Goal: Task Accomplishment & Management: Complete application form

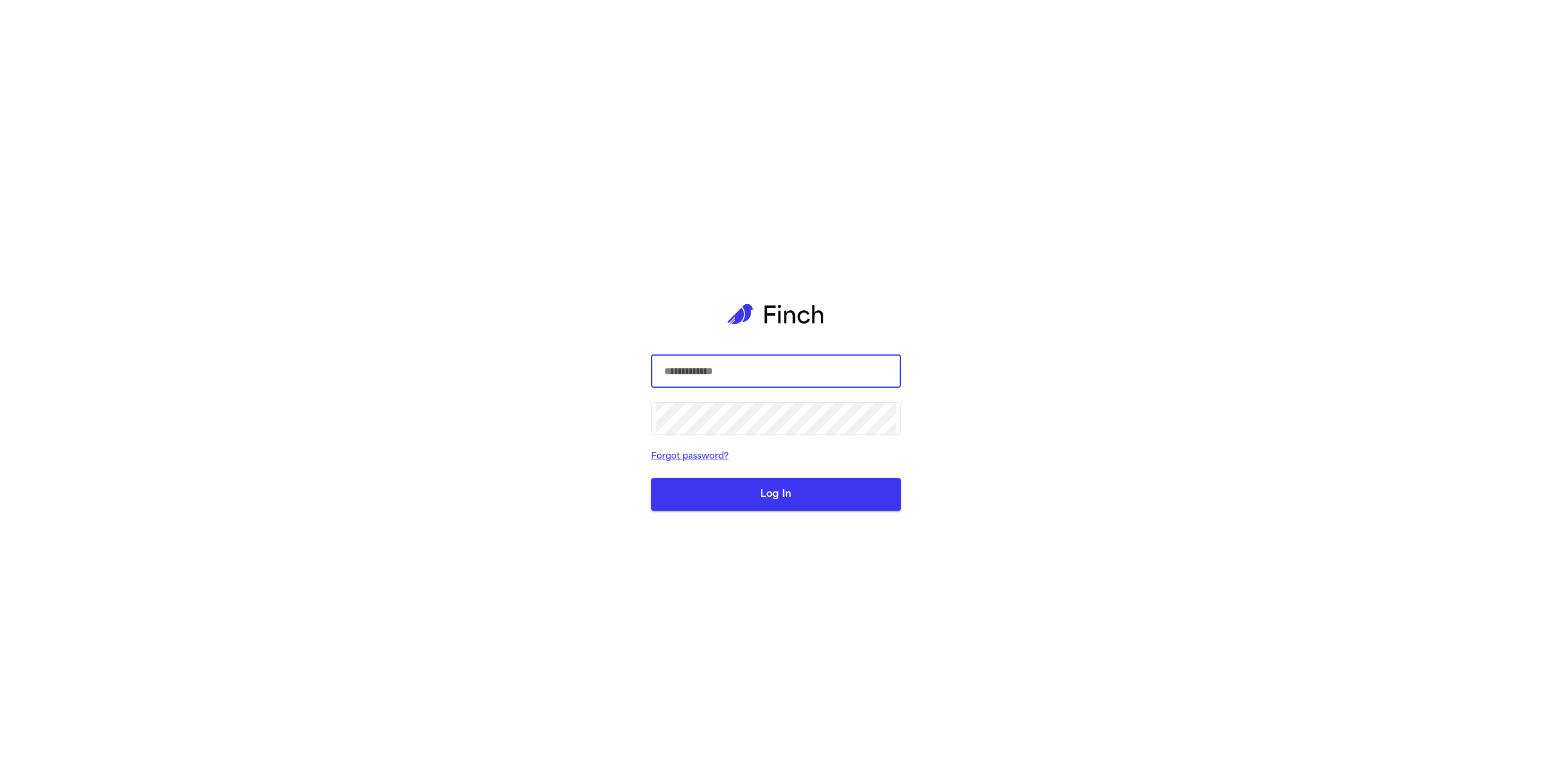
click at [0, 783] on com-1password-button at bounding box center [0, 784] width 0 height 0
type input "**********"
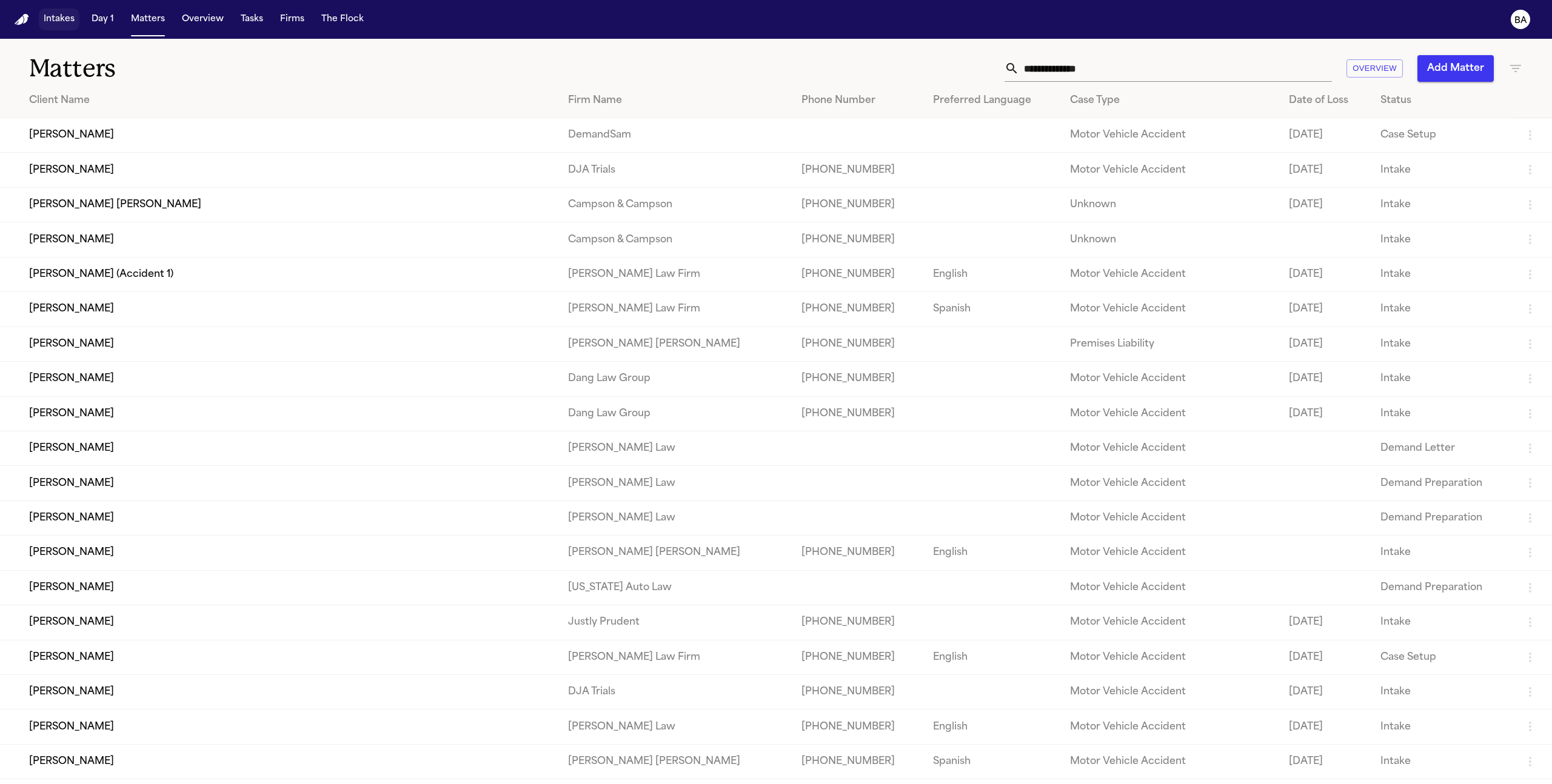
click at [63, 19] on button "Intakes" at bounding box center [58, 20] width 40 height 22
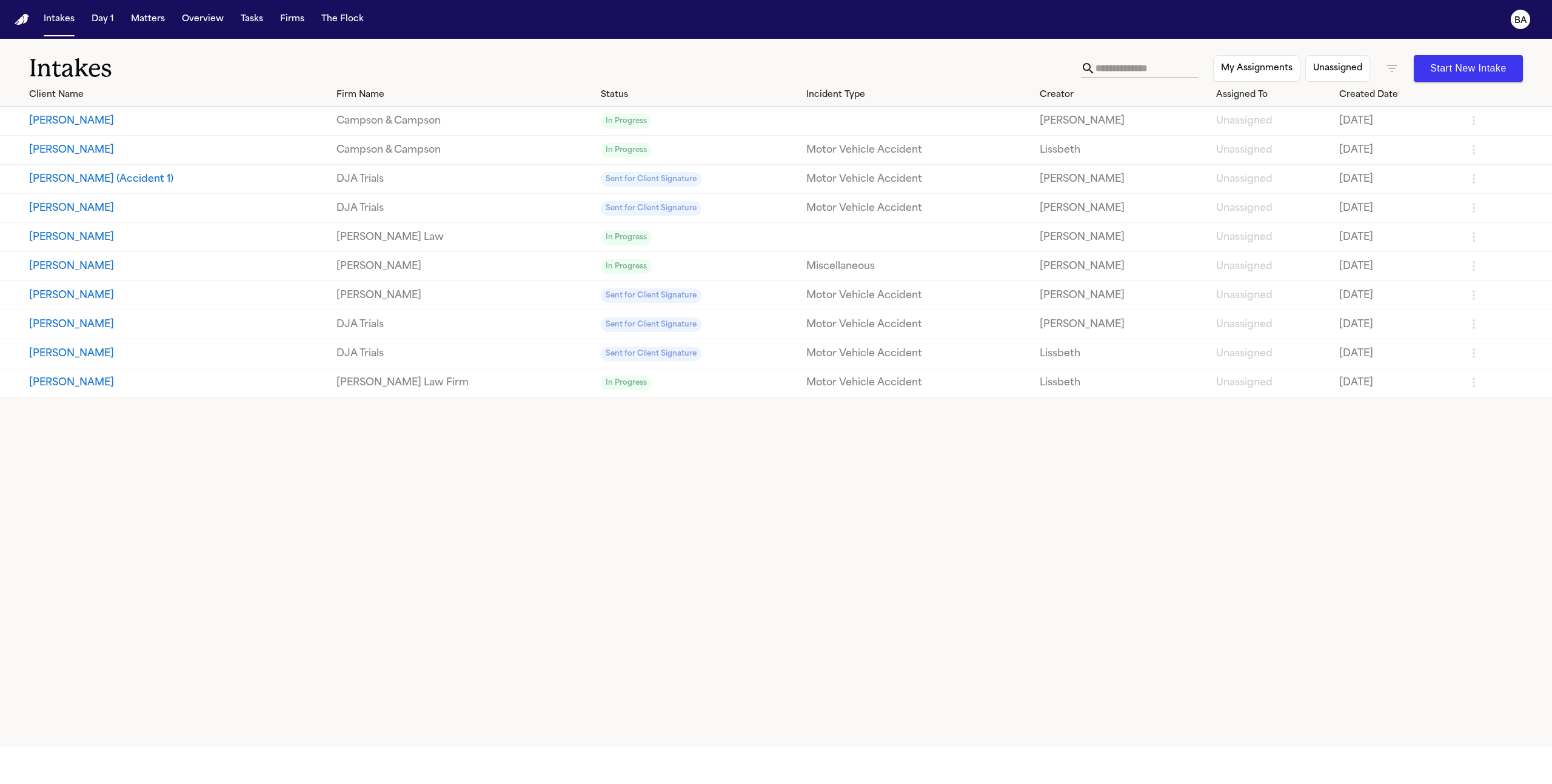
click at [75, 380] on button "Daniel Cable" at bounding box center [178, 382] width 298 height 15
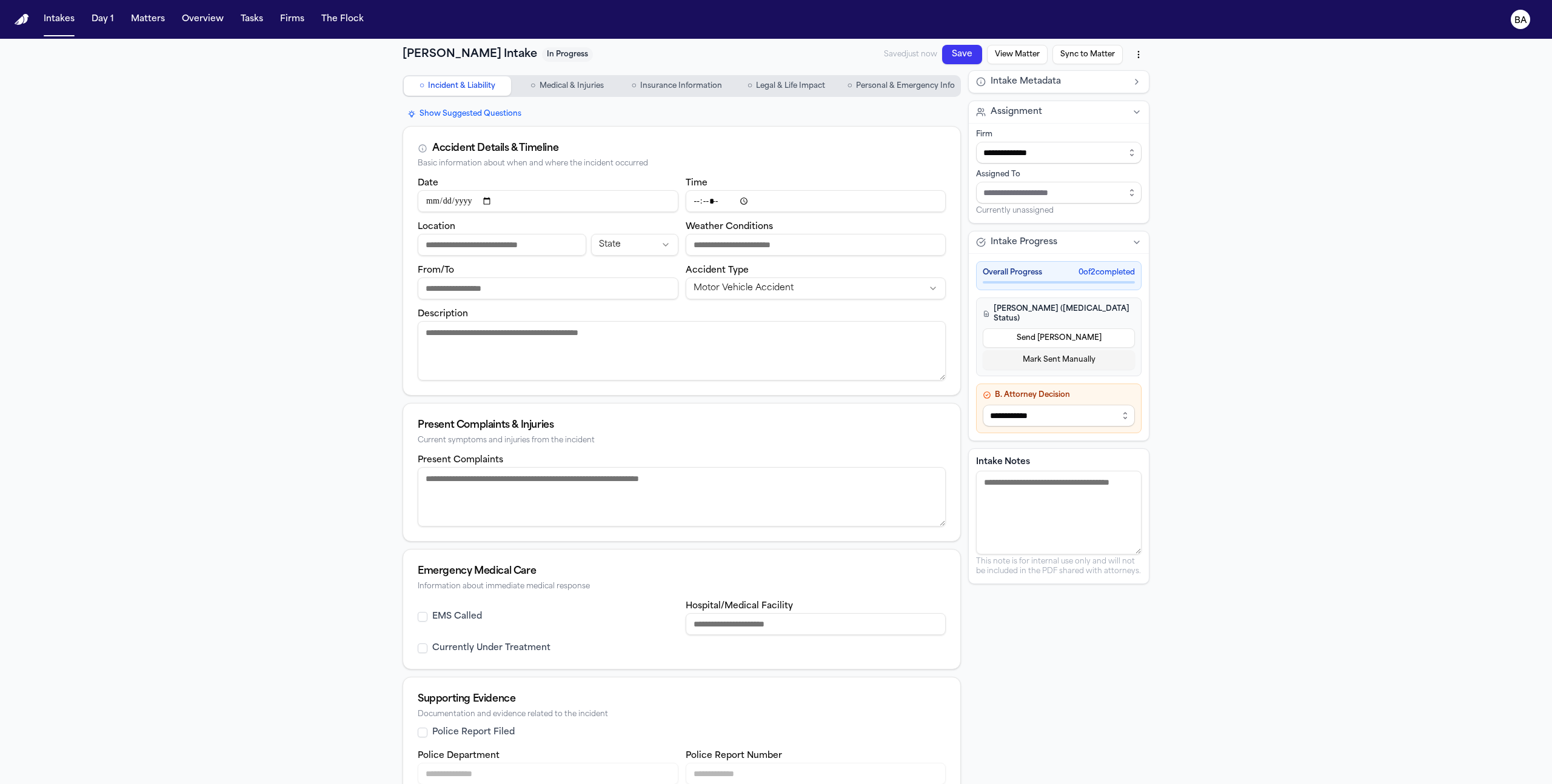
click at [1000, 333] on button "Send LOE" at bounding box center [1059, 338] width 152 height 20
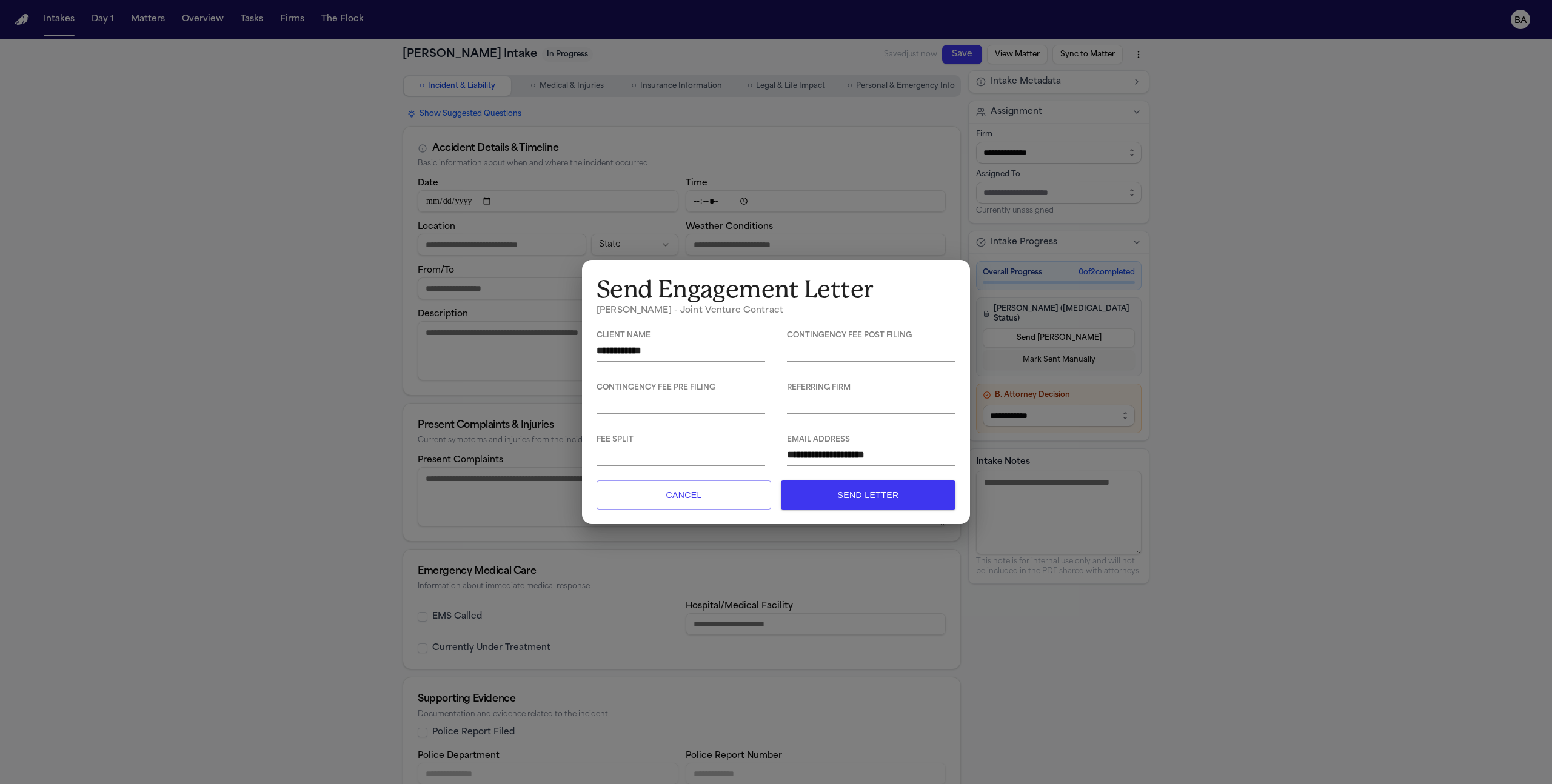
click at [1217, 349] on div "**********" at bounding box center [776, 392] width 1552 height 784
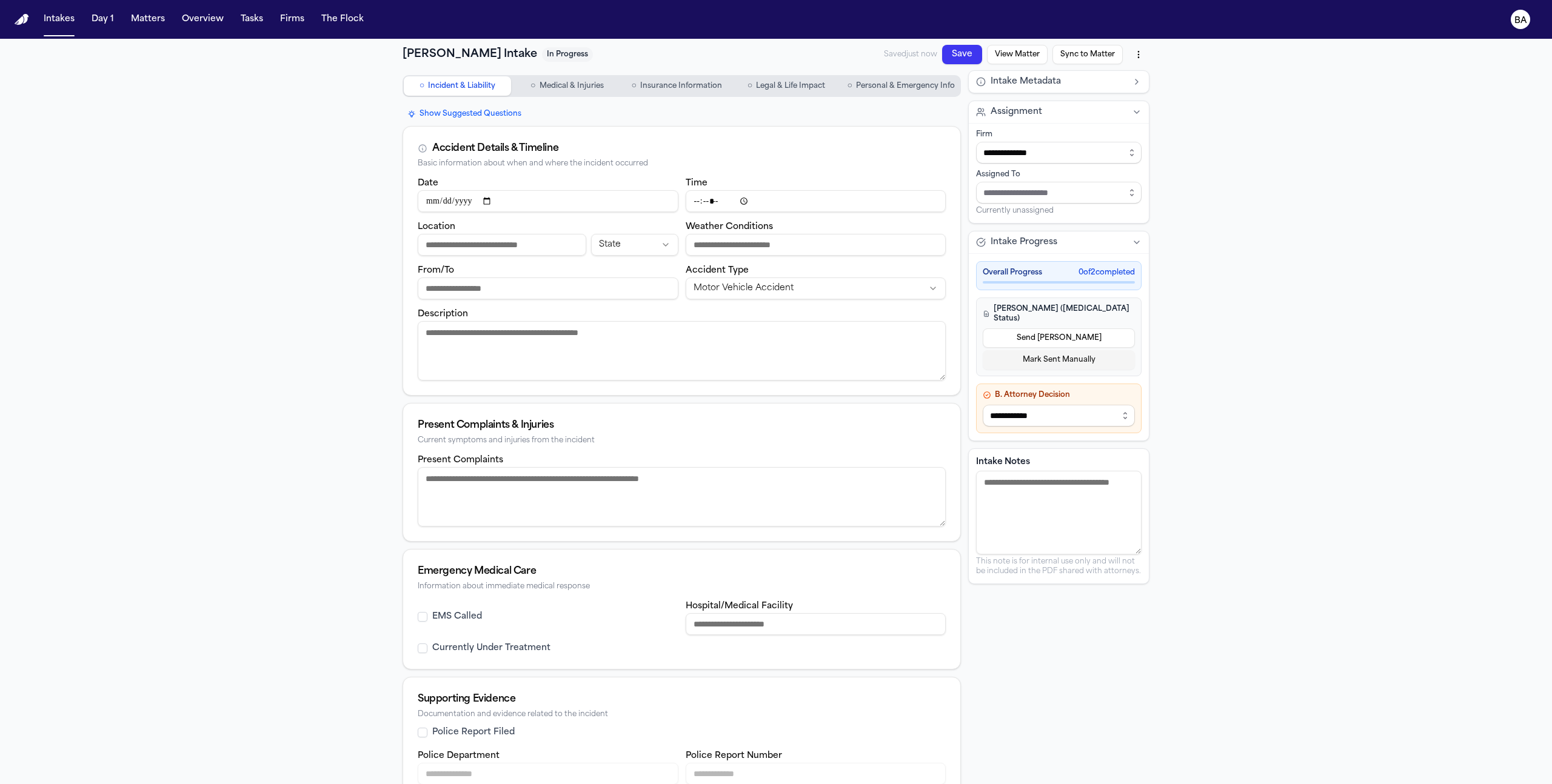
click at [25, 15] on img "Home" at bounding box center [21, 19] width 15 height 11
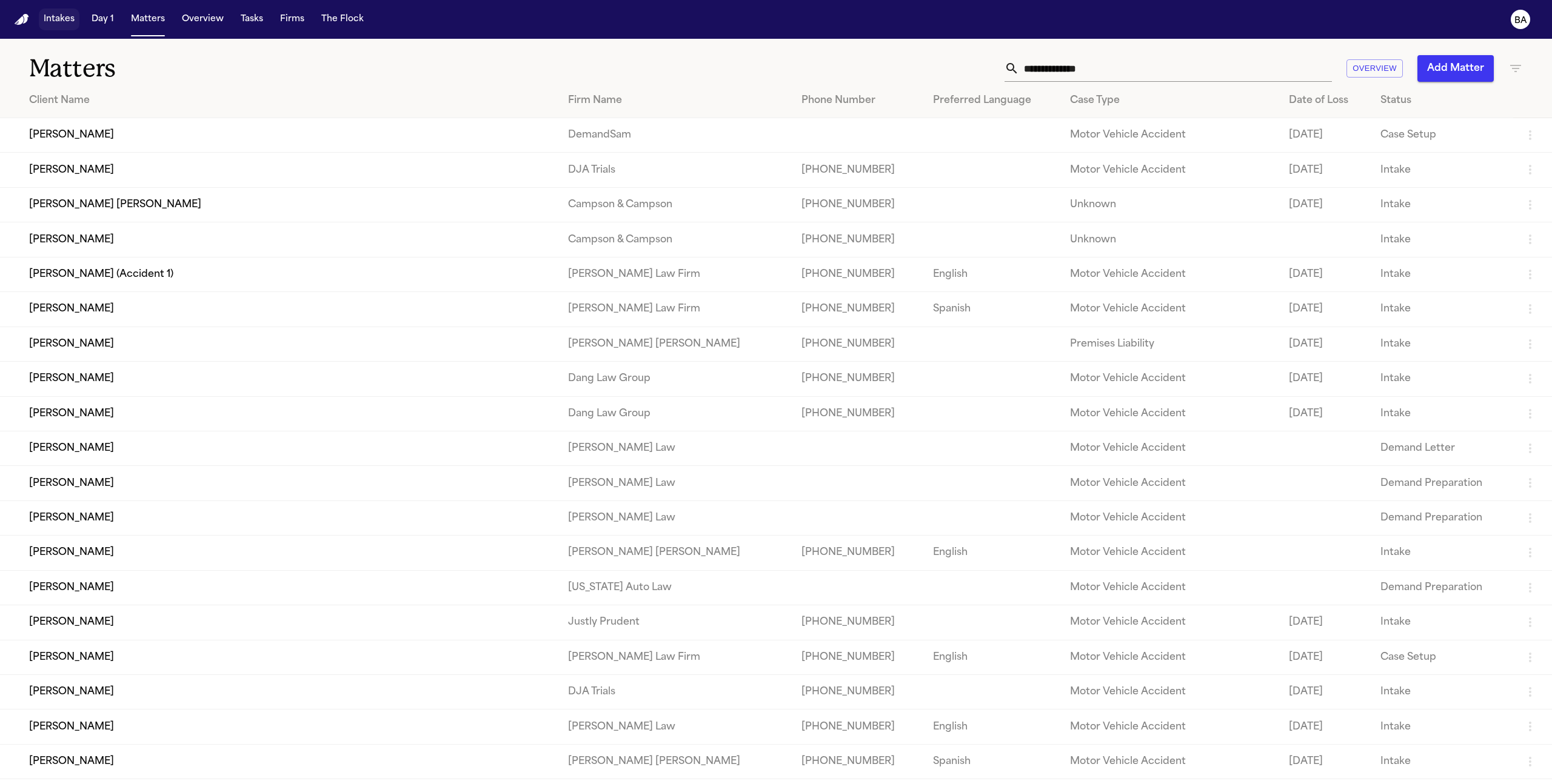
click at [63, 16] on button "Intakes" at bounding box center [58, 20] width 40 height 22
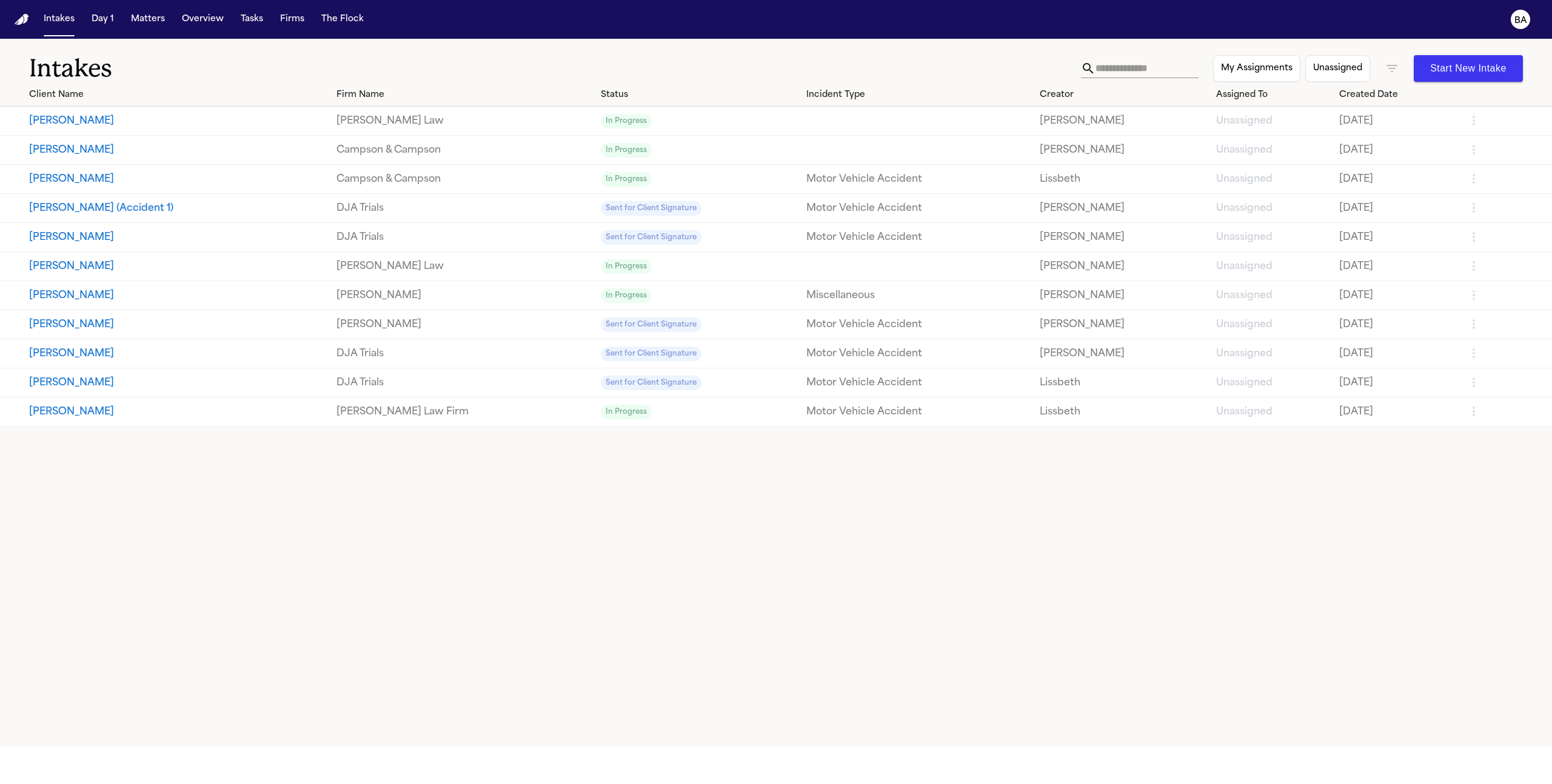
click at [68, 407] on button "Daniel Cable" at bounding box center [178, 411] width 298 height 15
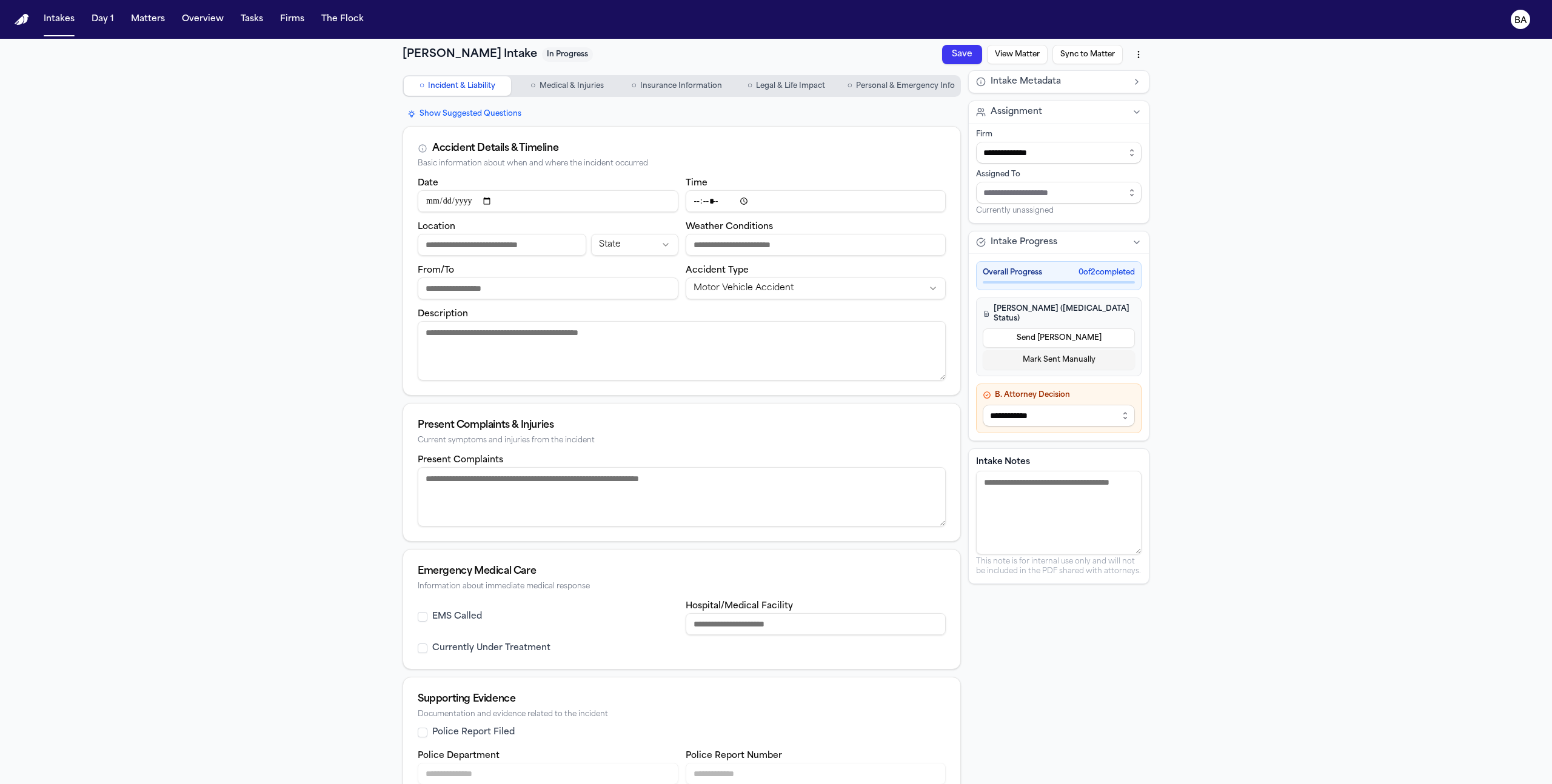
click at [1002, 334] on button "Send LOE" at bounding box center [1059, 338] width 152 height 20
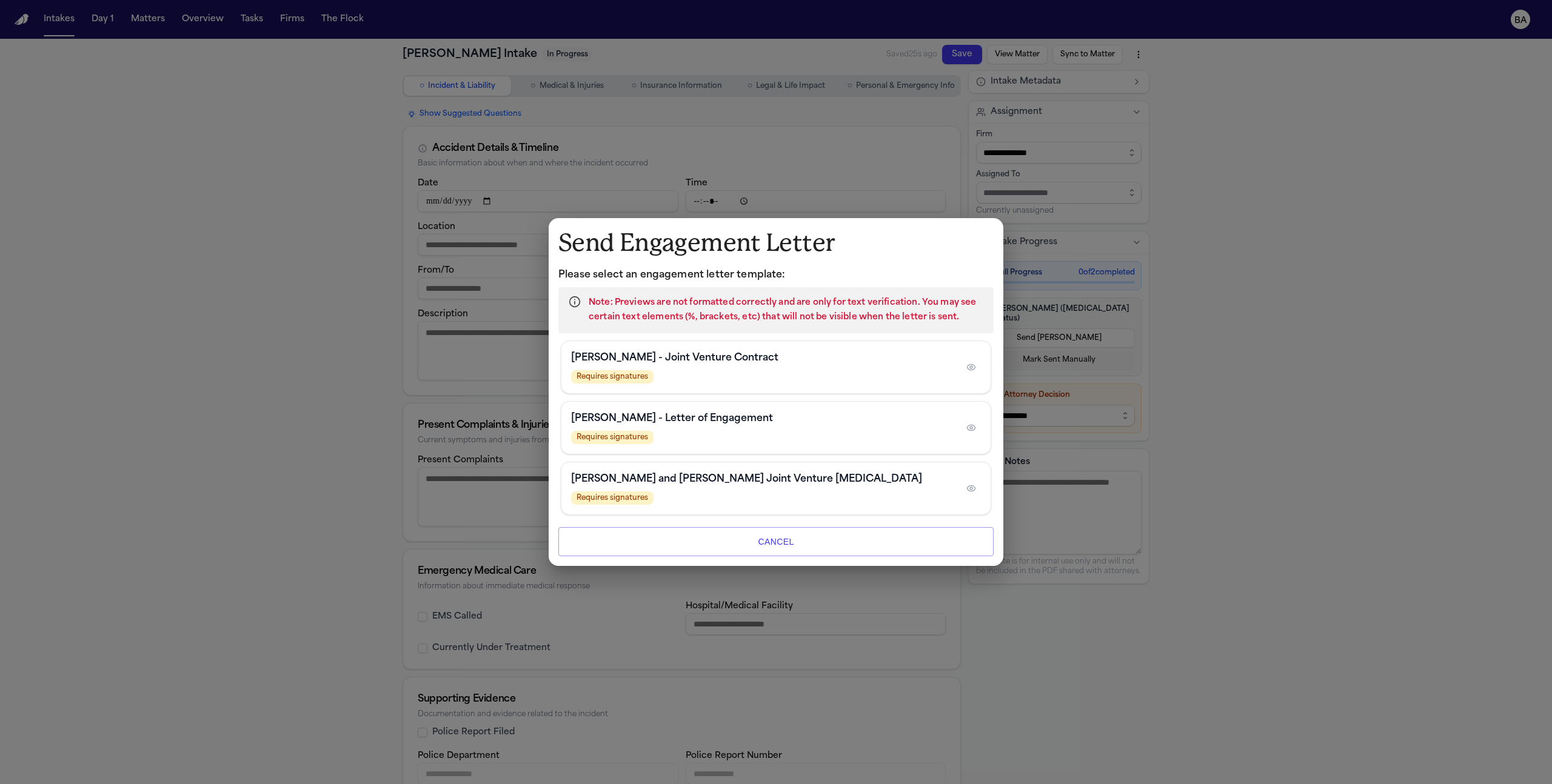
click at [971, 366] on circle "button" at bounding box center [971, 367] width 3 height 3
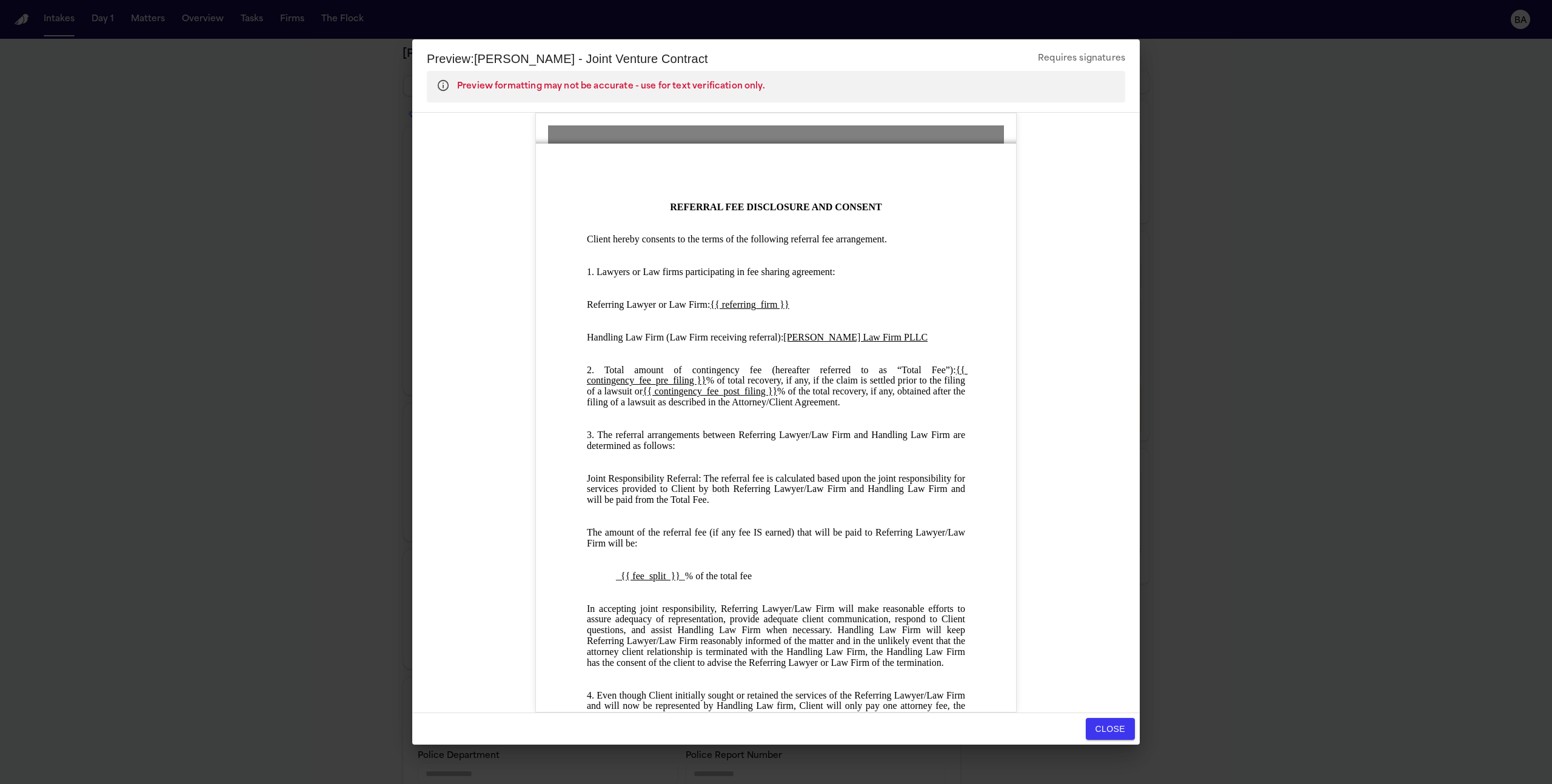
click at [1320, 397] on div "Preview: Hecht - Joint Venture Contract Requires signatures Preview formatting …" at bounding box center [776, 392] width 1552 height 784
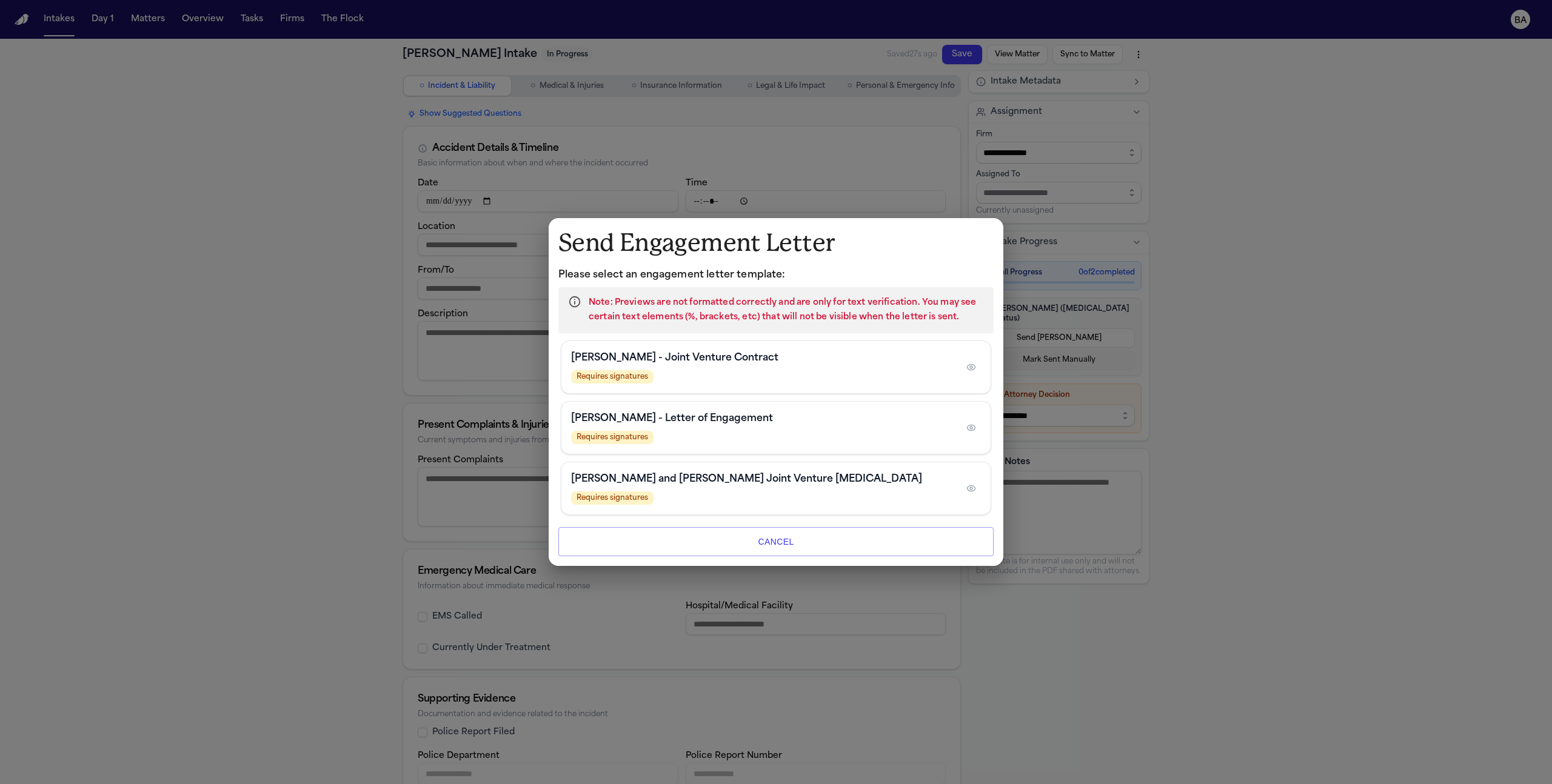
click at [1320, 397] on div "Send Engagement Letter Please select an engagement letter template: Note: Previ…" at bounding box center [776, 392] width 1552 height 784
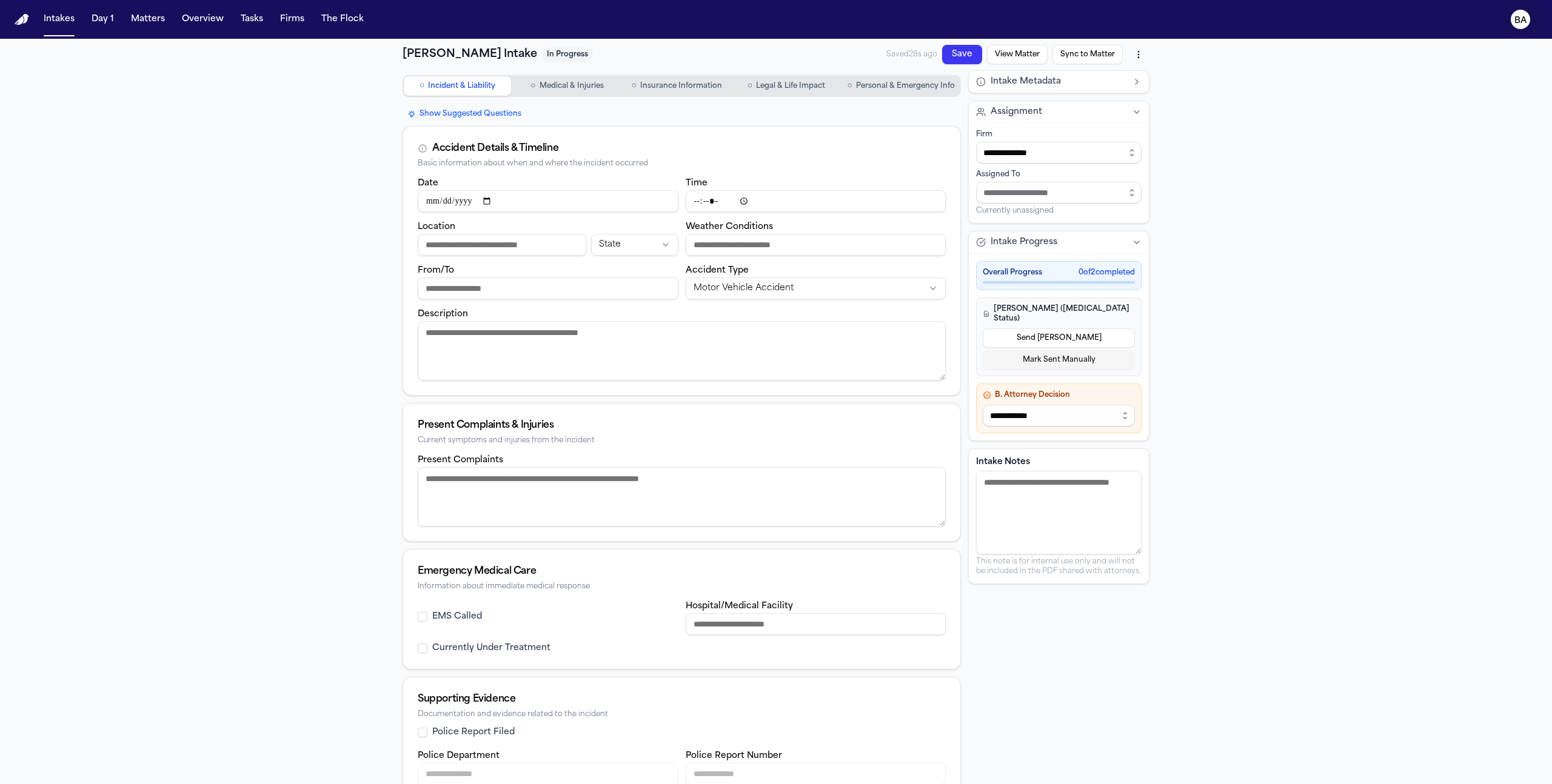
click at [1522, 22] on text "BA" at bounding box center [1520, 21] width 13 height 9
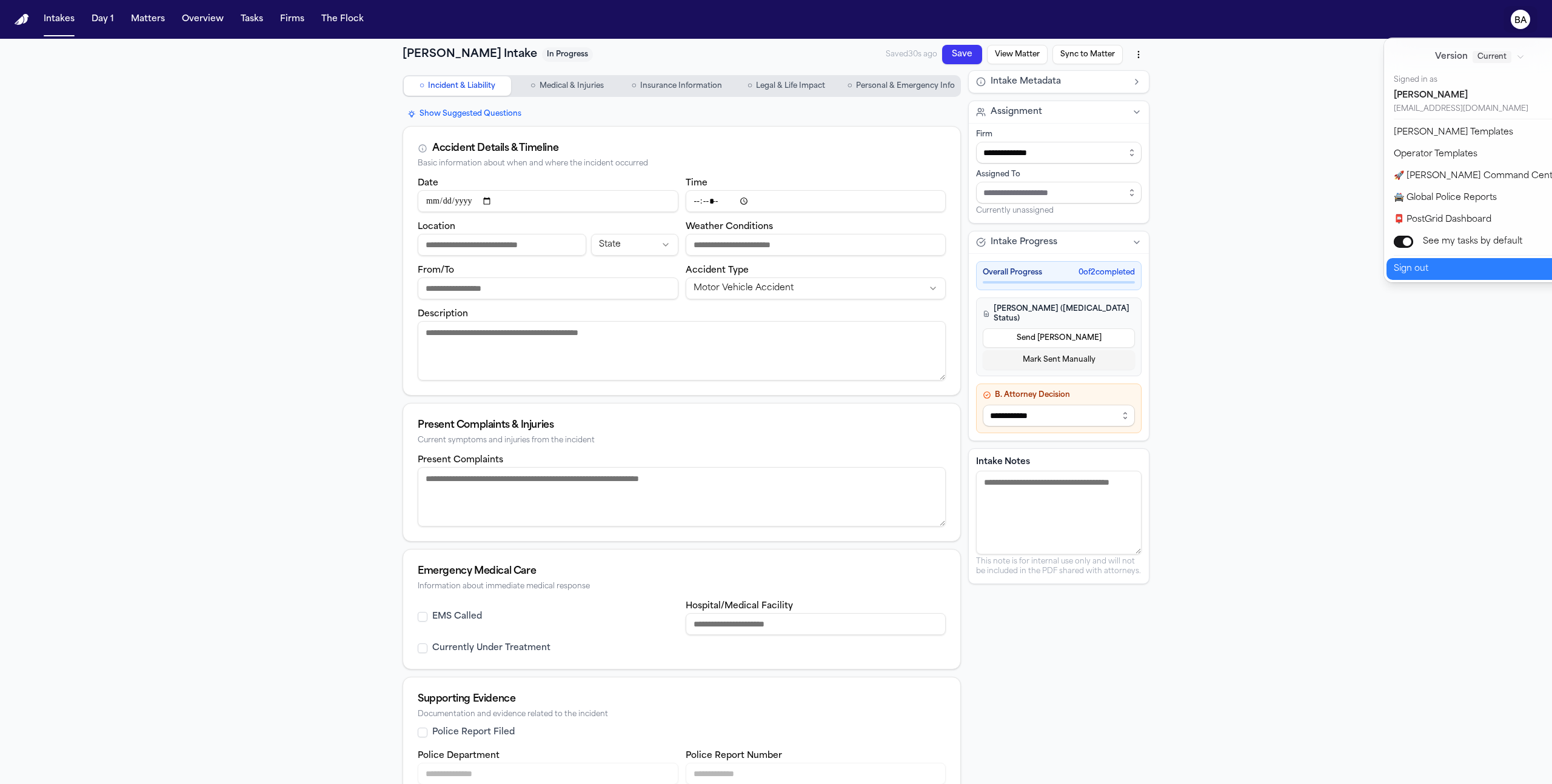
click at [1417, 268] on button "Sign out" at bounding box center [1487, 269] width 202 height 22
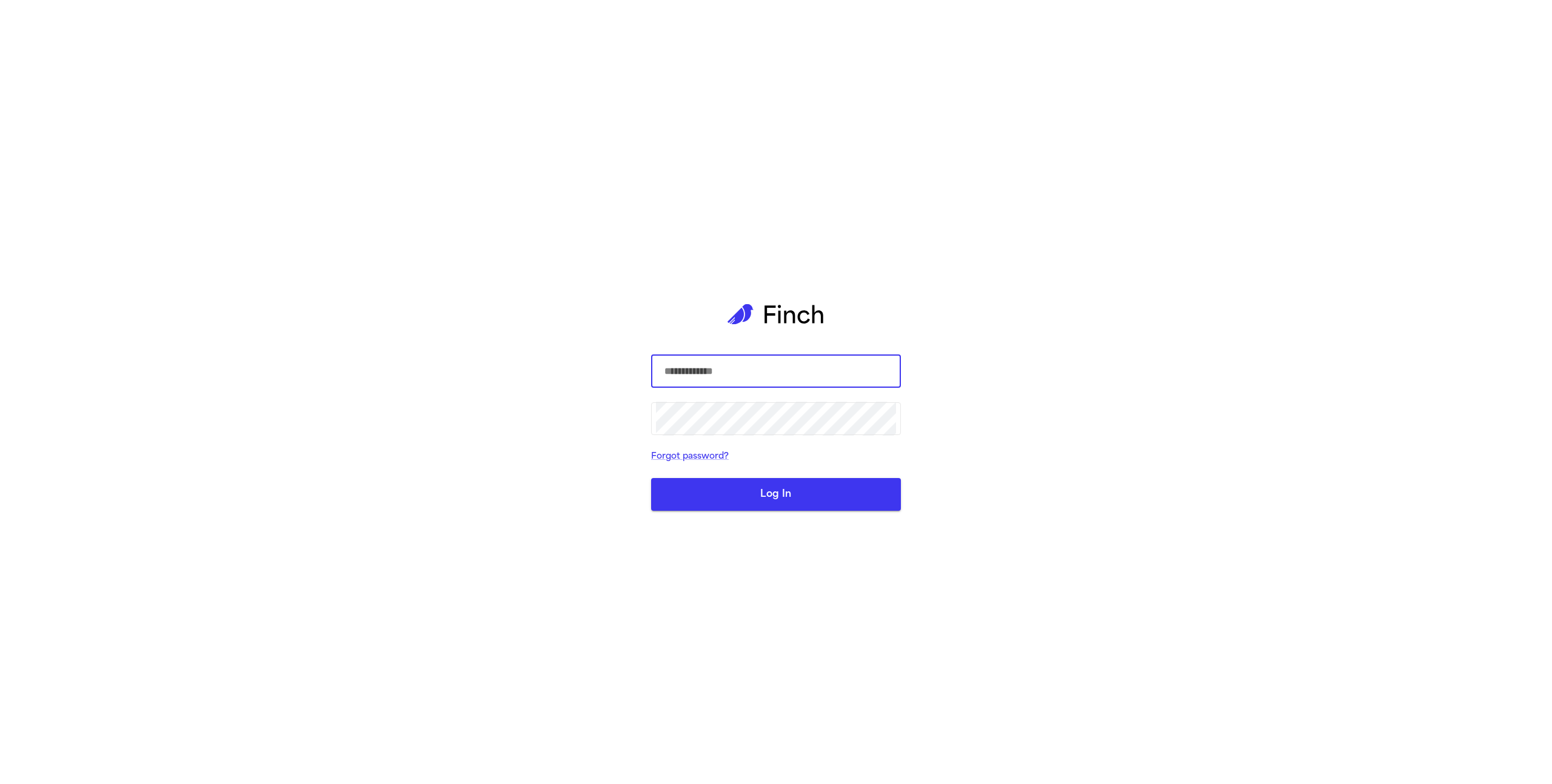
click at [1295, 237] on div "​ ​ Forgot password? Log In" at bounding box center [776, 392] width 1552 height 784
